Goal: Transaction & Acquisition: Register for event/course

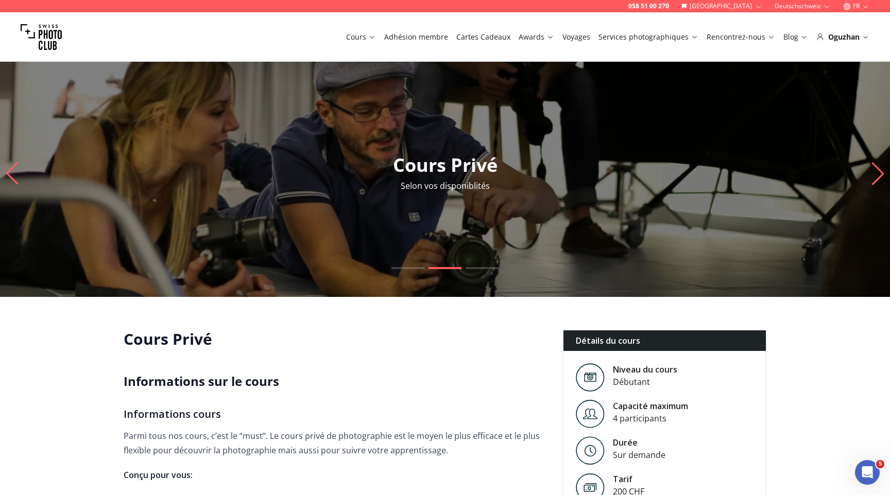
click at [853, 6] on button "FR" at bounding box center [856, 6] width 35 height 12
click at [856, 42] on link "en" at bounding box center [856, 47] width 21 height 12
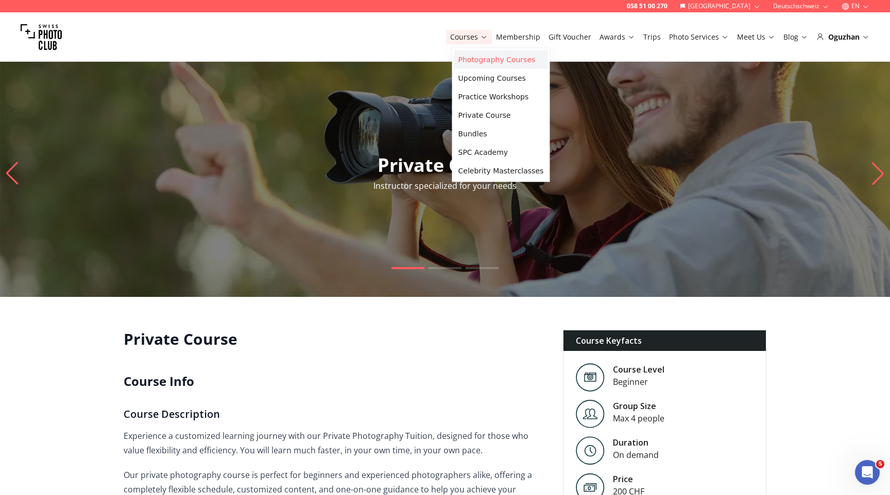
click at [473, 59] on link "Photography Courses" at bounding box center [501, 59] width 94 height 19
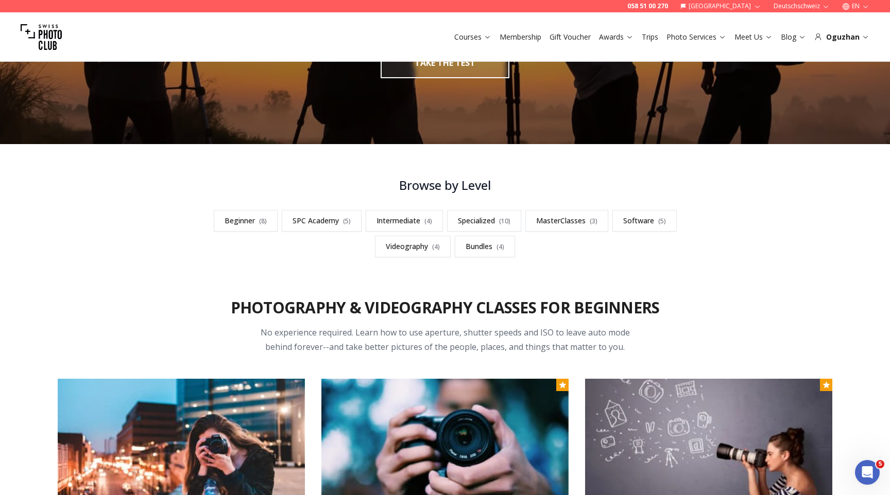
scroll to position [324, 0]
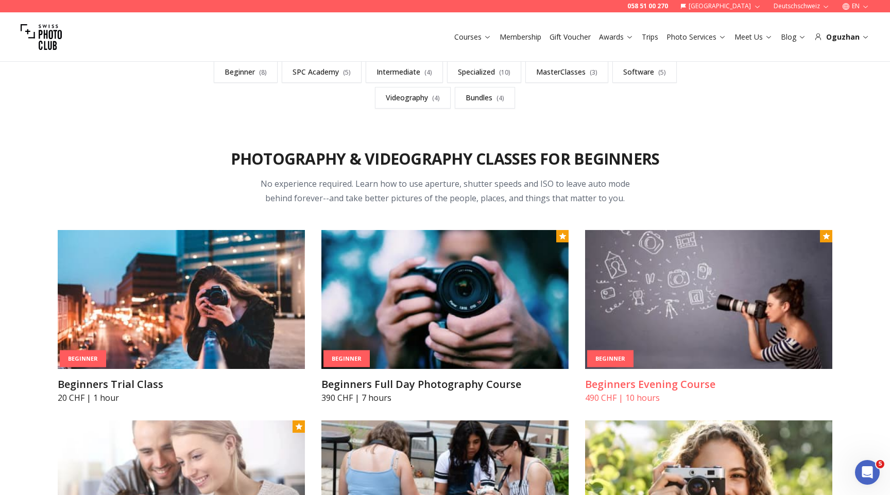
click at [639, 326] on img at bounding box center [708, 299] width 247 height 139
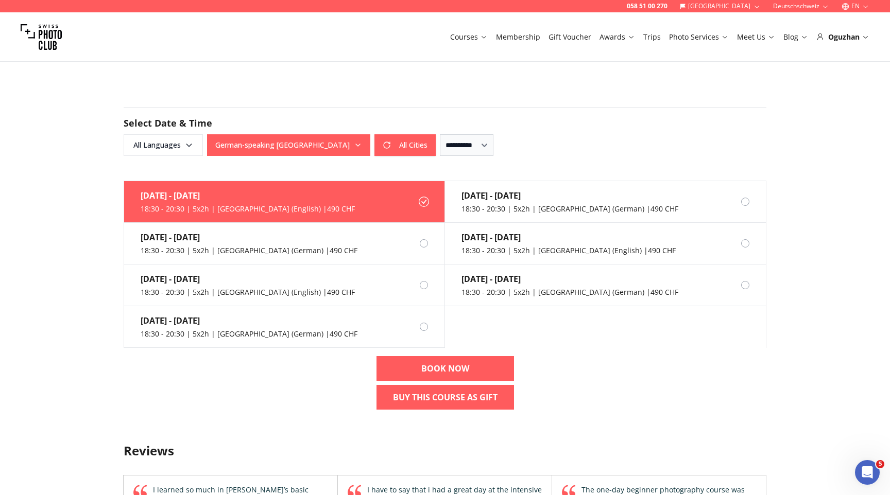
scroll to position [635, 0]
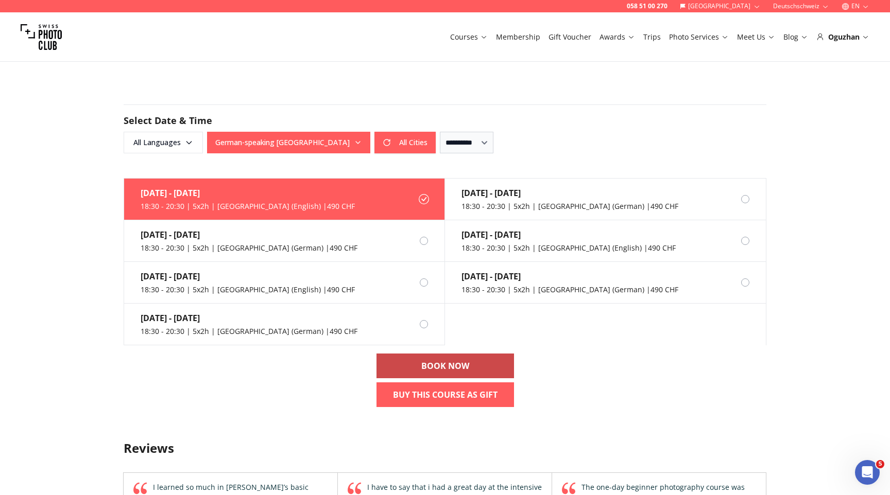
click at [452, 364] on b "BOOK NOW" at bounding box center [445, 366] width 48 height 12
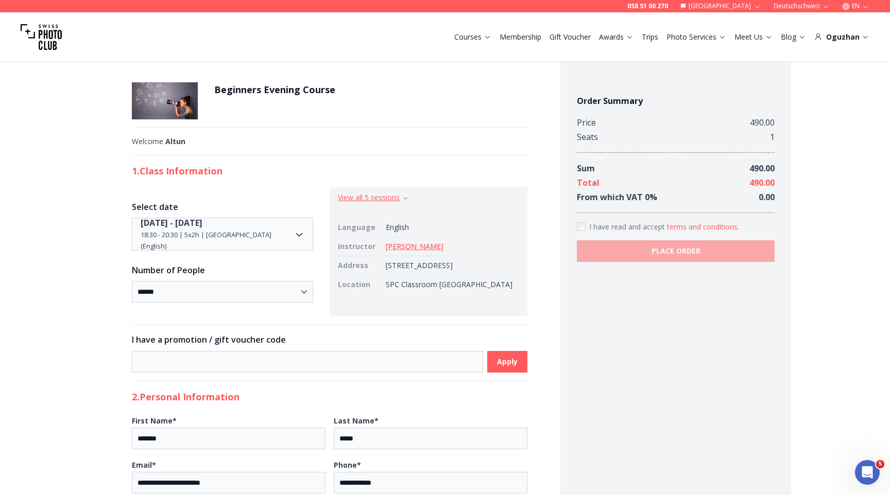
click at [400, 198] on button "View all 5 sessions" at bounding box center [374, 198] width 72 height 10
